Goal: Information Seeking & Learning: Learn about a topic

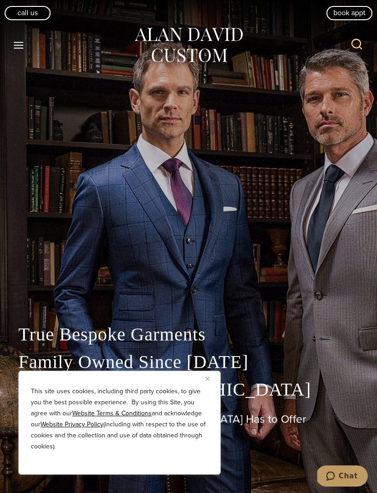
click at [215, 378] on button "Close" at bounding box center [210, 378] width 11 height 11
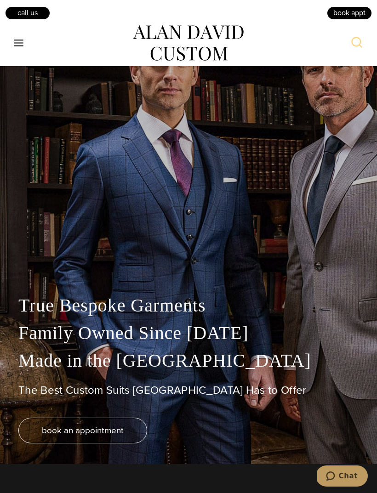
scroll to position [24, 0]
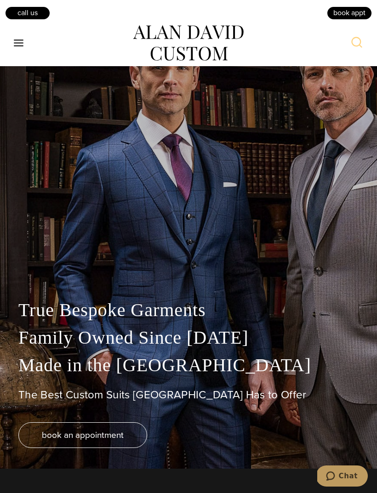
click at [19, 50] on button "Toggle Menu" at bounding box center [18, 43] width 19 height 17
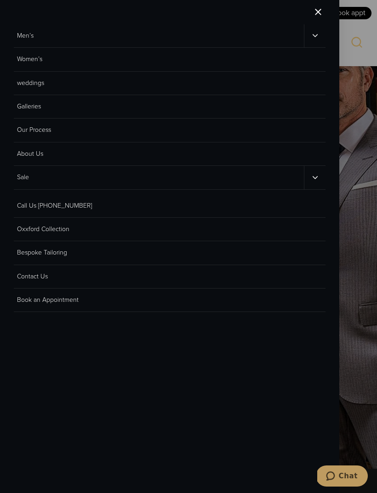
click at [40, 112] on link "Galleries" at bounding box center [169, 106] width 311 height 23
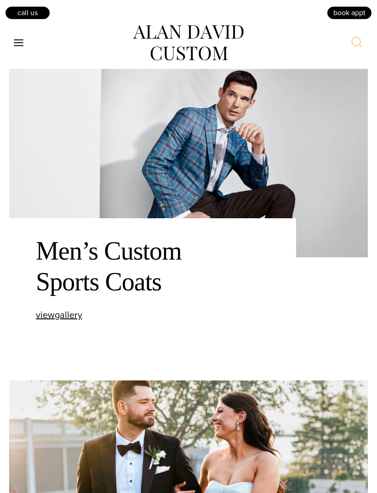
scroll to position [1050, 0]
click at [0, 0] on link "book an appointment" at bounding box center [0, 0] width 0 height 0
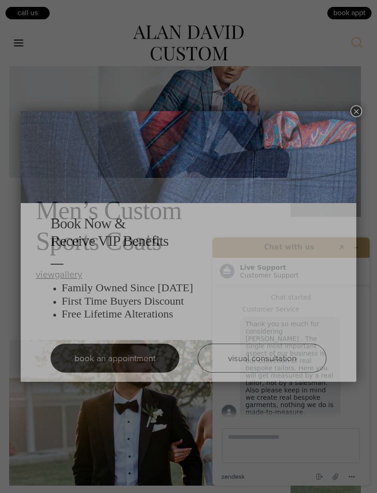
scroll to position [0, 0]
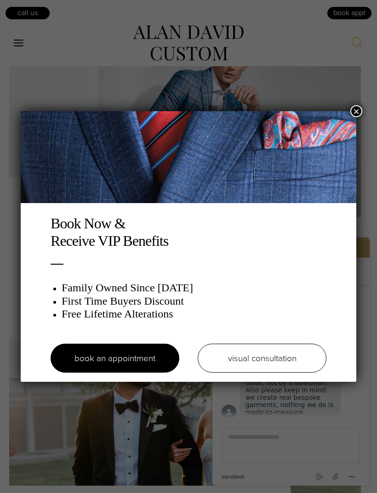
click at [352, 114] on button "×" at bounding box center [356, 111] width 12 height 12
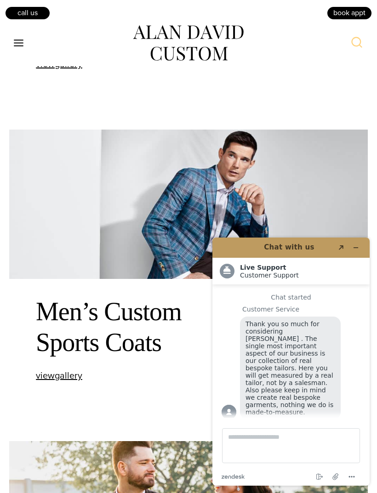
scroll to position [965, 0]
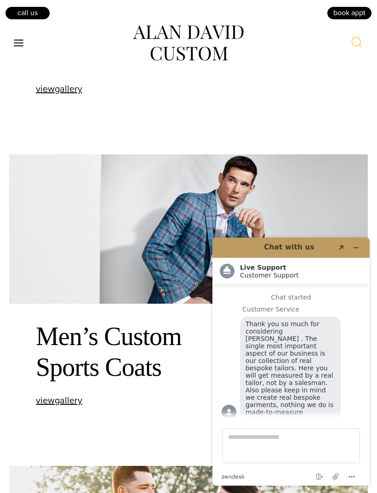
click at [186, 270] on img at bounding box center [188, 248] width 358 height 188
click at [175, 267] on img at bounding box center [188, 248] width 358 height 188
click at [73, 407] on span "view Men’s Custom Sports Coats gallery" at bounding box center [59, 400] width 46 height 14
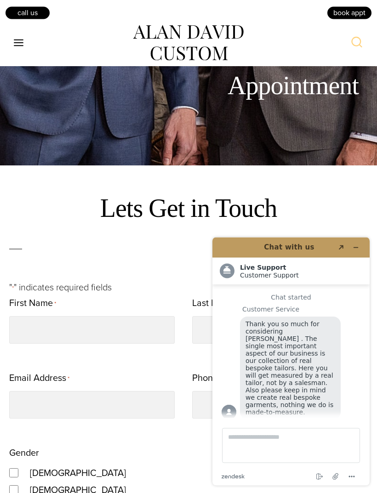
scroll to position [327, 0]
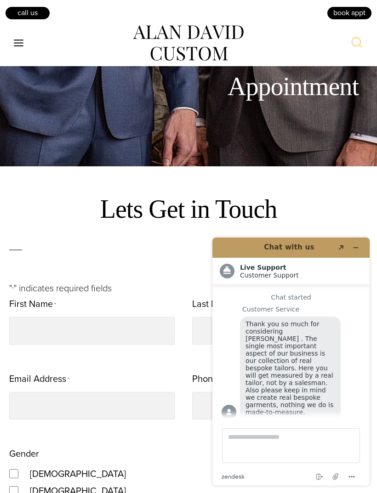
click at [359, 251] on button "Minimize widget" at bounding box center [355, 247] width 15 height 13
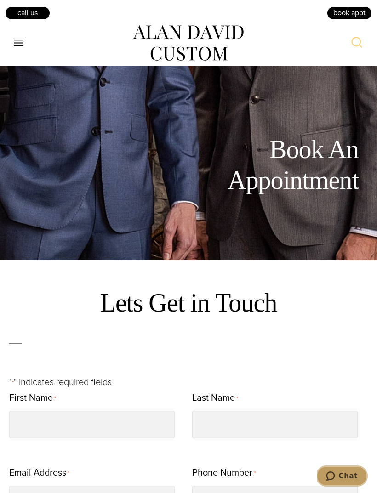
scroll to position [0, 0]
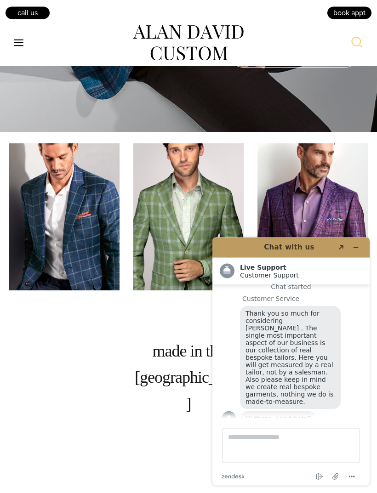
scroll to position [386, 0]
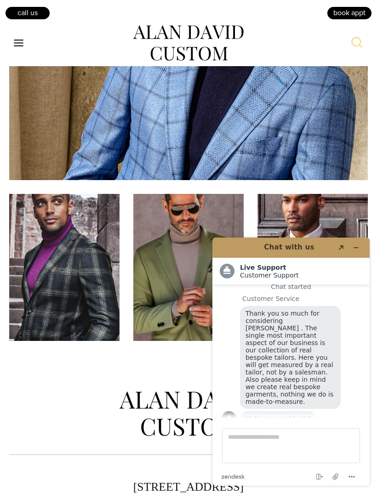
click at [339, 143] on img at bounding box center [188, 90] width 358 height 179
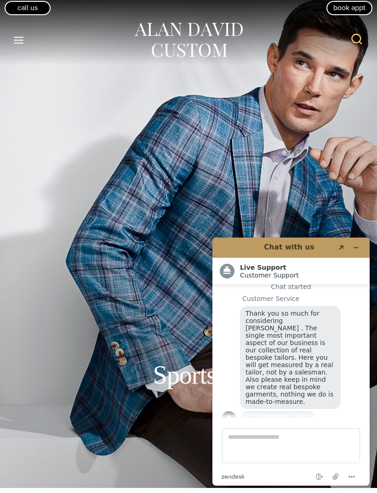
scroll to position [0, 0]
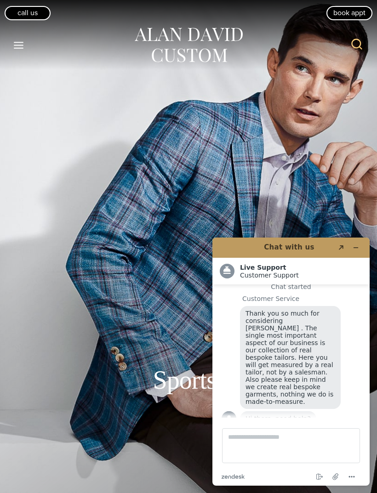
click at [23, 42] on icon "Open menu" at bounding box center [19, 45] width 10 height 7
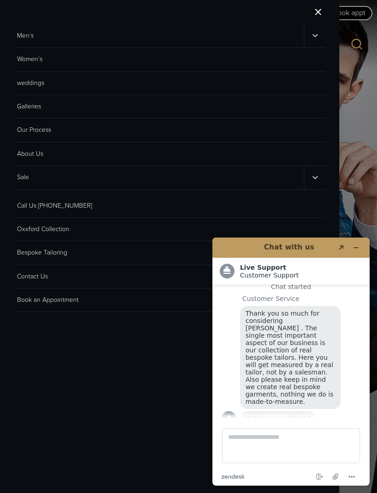
click at [47, 226] on link "Oxxford Collection" at bounding box center [169, 229] width 311 height 23
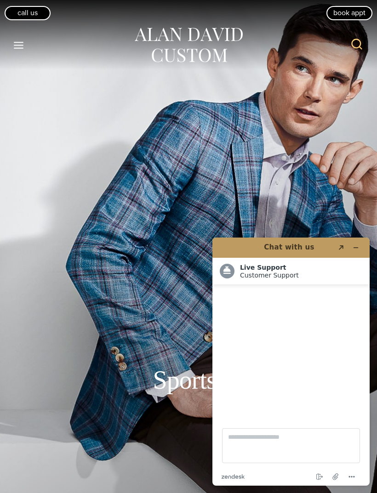
scroll to position [11, 0]
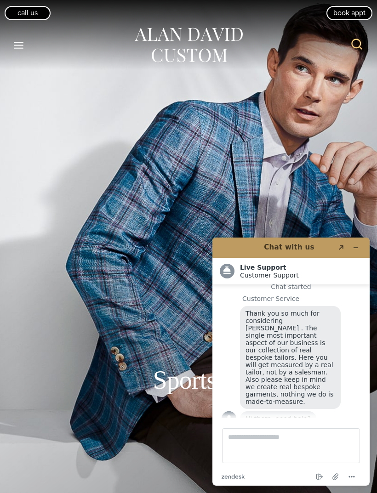
click at [24, 48] on icon "Toggle Menu" at bounding box center [18, 44] width 11 height 11
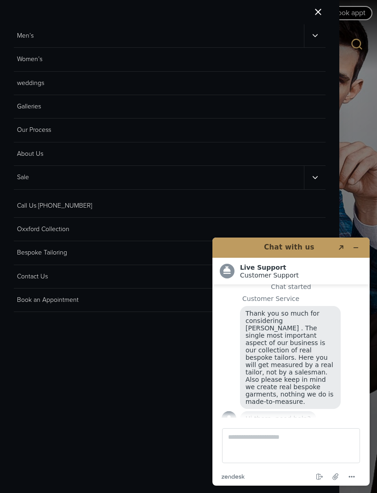
click at [36, 39] on link "Men’s" at bounding box center [159, 35] width 290 height 23
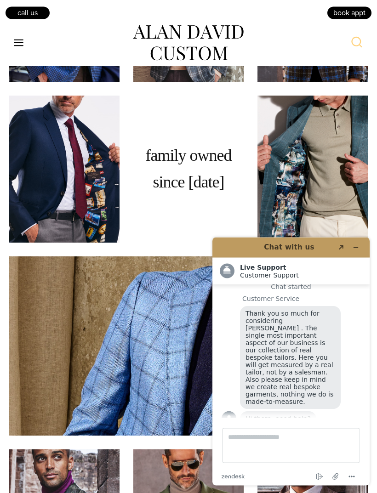
click at [27, 40] on button "Toggle Menu" at bounding box center [18, 43] width 19 height 17
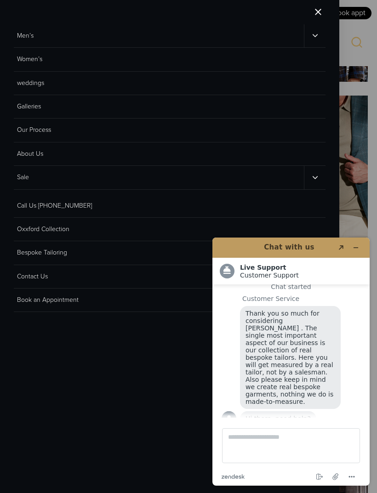
click at [38, 45] on link "Men’s" at bounding box center [159, 35] width 290 height 23
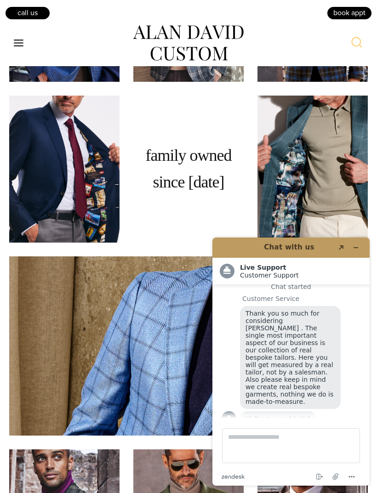
click at [26, 36] on div "Toggle Menu" at bounding box center [18, 43] width 19 height 17
click at [28, 46] on button "Toggle Menu" at bounding box center [18, 43] width 19 height 17
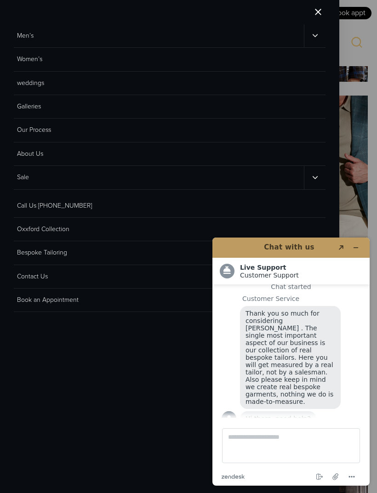
click at [41, 38] on link "Men’s" at bounding box center [159, 35] width 290 height 23
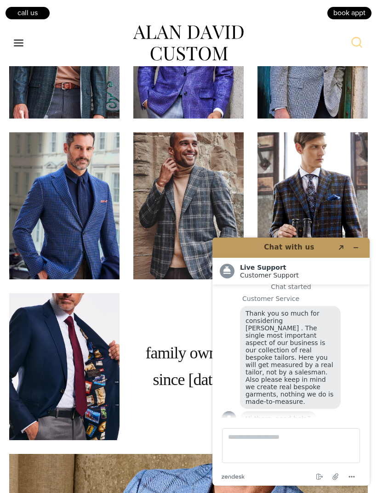
scroll to position [986, 0]
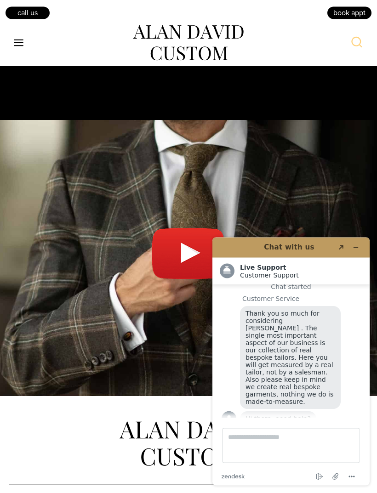
scroll to position [4305, 0]
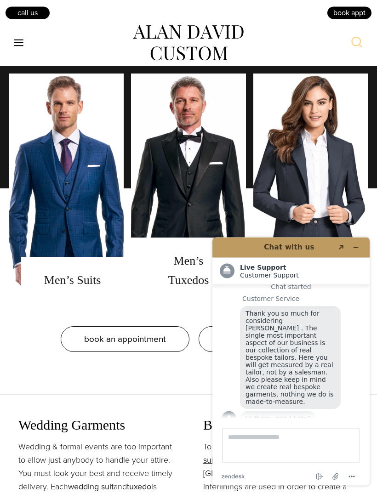
scroll to position [806, 0]
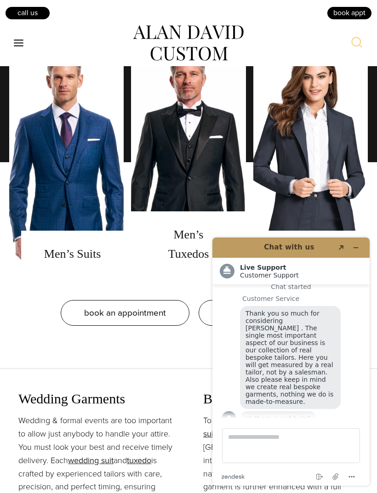
click at [95, 186] on link "men's suits" at bounding box center [66, 162] width 114 height 230
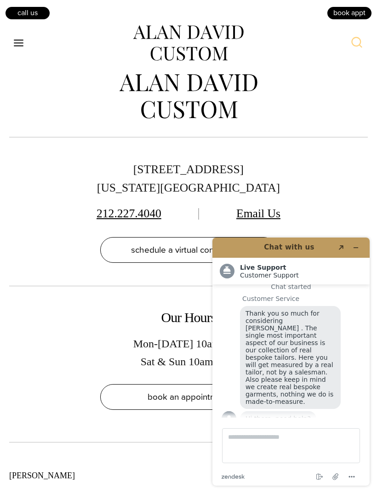
scroll to position [5679, 0]
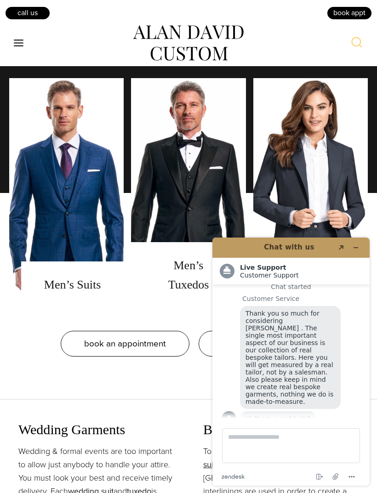
scroll to position [776, 0]
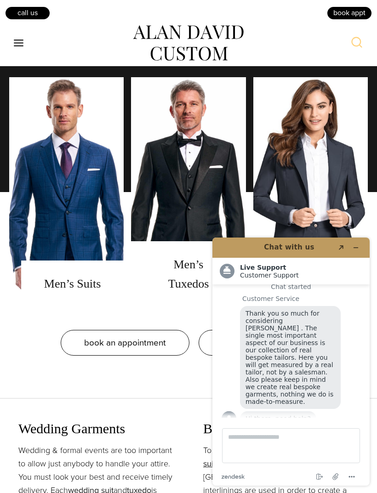
click at [196, 195] on link "men's tuxedos" at bounding box center [188, 192] width 114 height 230
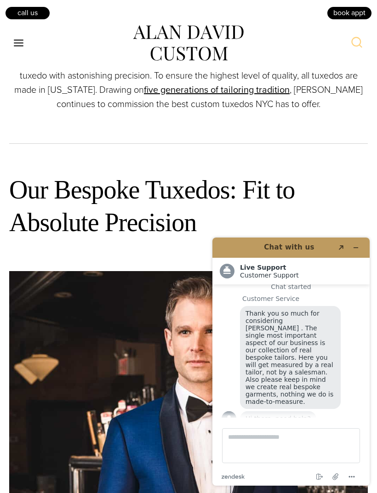
scroll to position [566, 0]
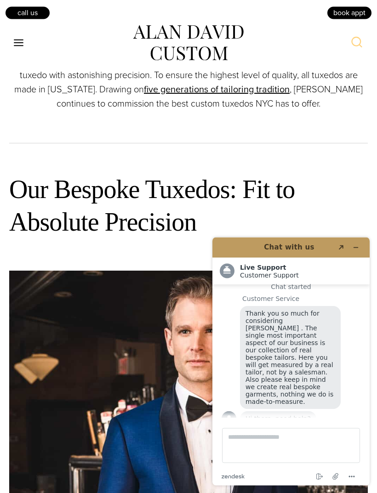
click at [338, 245] on icon "Created with Sketch." at bounding box center [341, 247] width 6 height 5
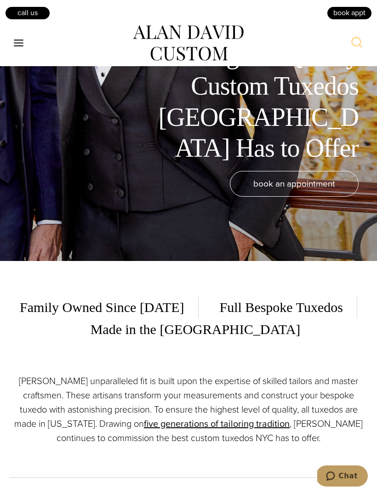
scroll to position [0, 0]
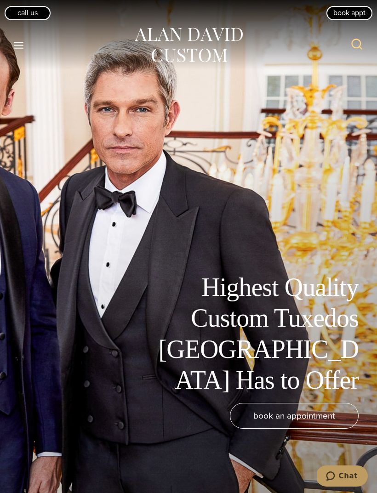
click at [19, 38] on button "Toggle Menu" at bounding box center [18, 45] width 19 height 17
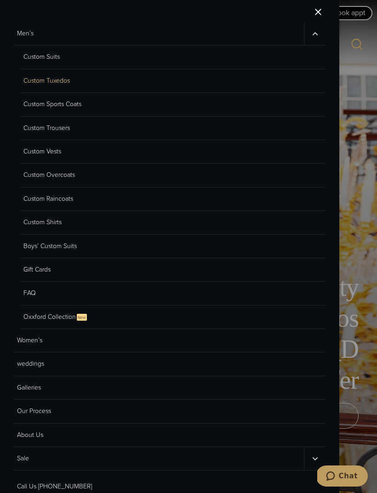
click at [56, 56] on link "Custom Suits" at bounding box center [172, 56] width 305 height 23
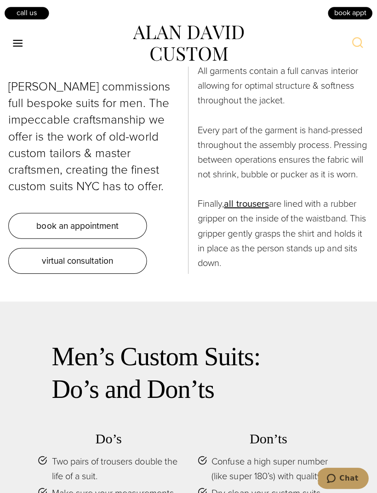
scroll to position [3777, 0]
